Goal: Check status: Check status

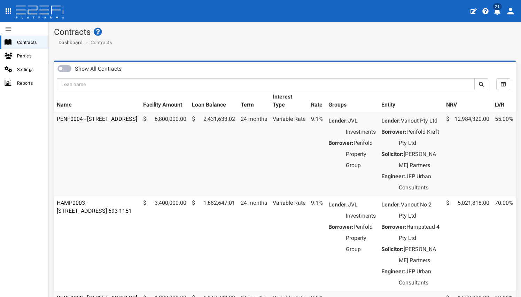
scroll to position [27, 0]
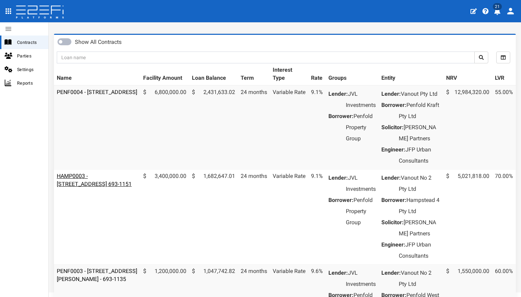
click at [86, 187] on link "HAMP0003 - [STREET_ADDRESS] 693-1151" at bounding box center [94, 180] width 75 height 15
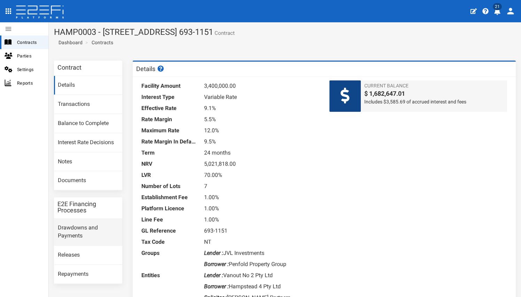
click at [78, 224] on link "Drawdowns and Payments" at bounding box center [88, 232] width 68 height 27
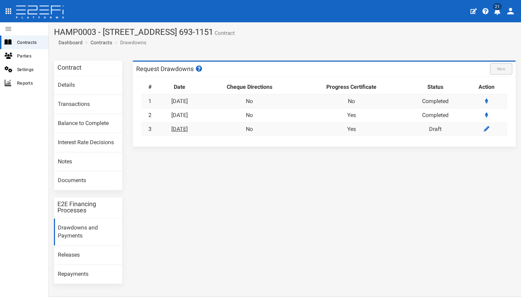
click at [185, 128] on link "[DATE]" at bounding box center [179, 129] width 16 height 7
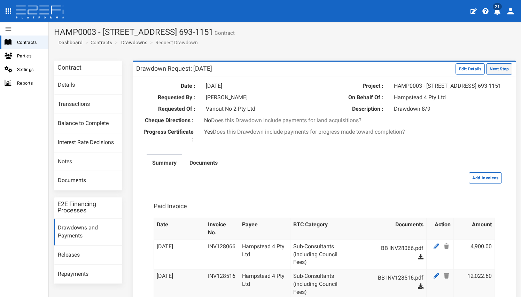
click at [496, 69] on button "Next Step" at bounding box center [499, 68] width 26 height 11
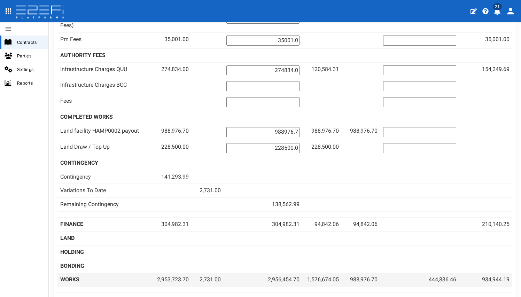
scroll to position [547, 0]
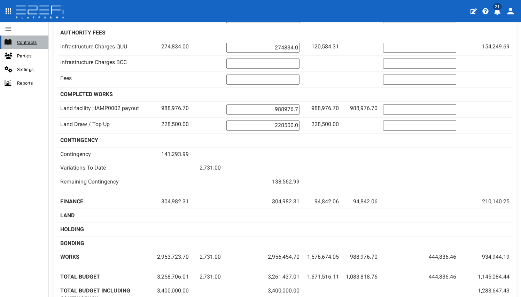
click at [35, 44] on span "Contracts" at bounding box center [30, 42] width 26 height 8
